Goal: Navigation & Orientation: Understand site structure

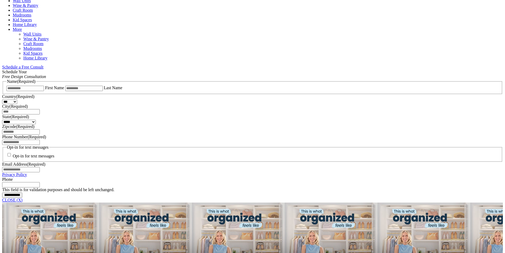
scroll to position [424, 0]
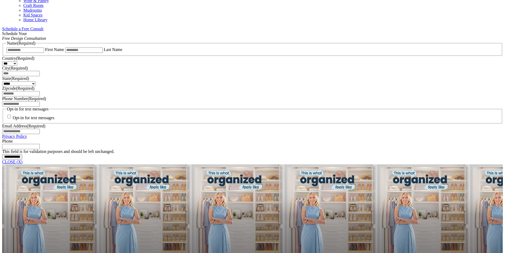
scroll to position [318, 0]
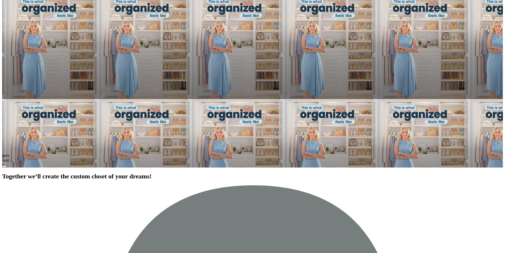
scroll to position [769, 0]
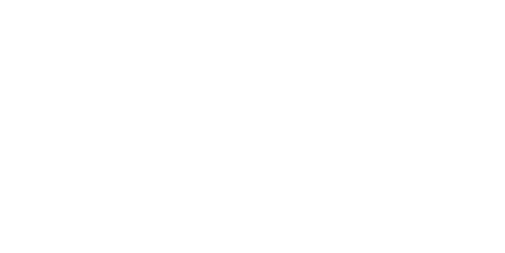
scroll to position [1468, 0]
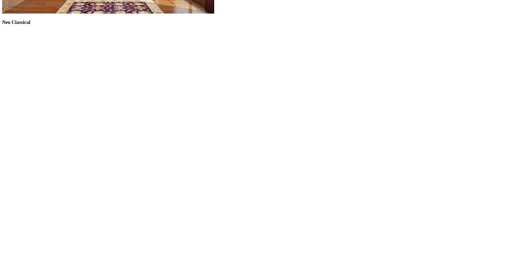
scroll to position [2073, 0]
